Goal: Find specific page/section: Find specific page/section

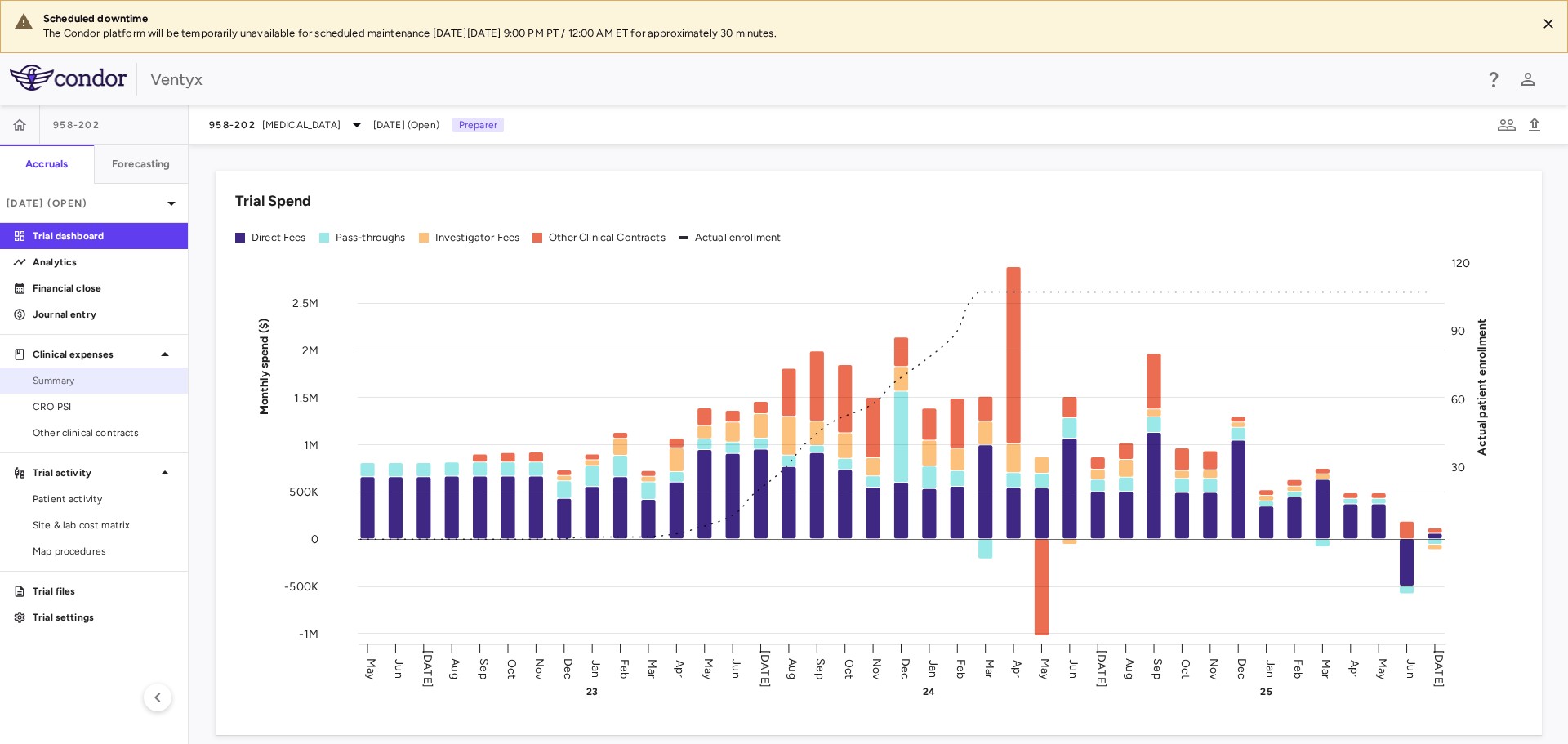
click at [62, 391] on link "Summary" at bounding box center [94, 380] width 188 height 24
